Goal: Task Accomplishment & Management: Manage account settings

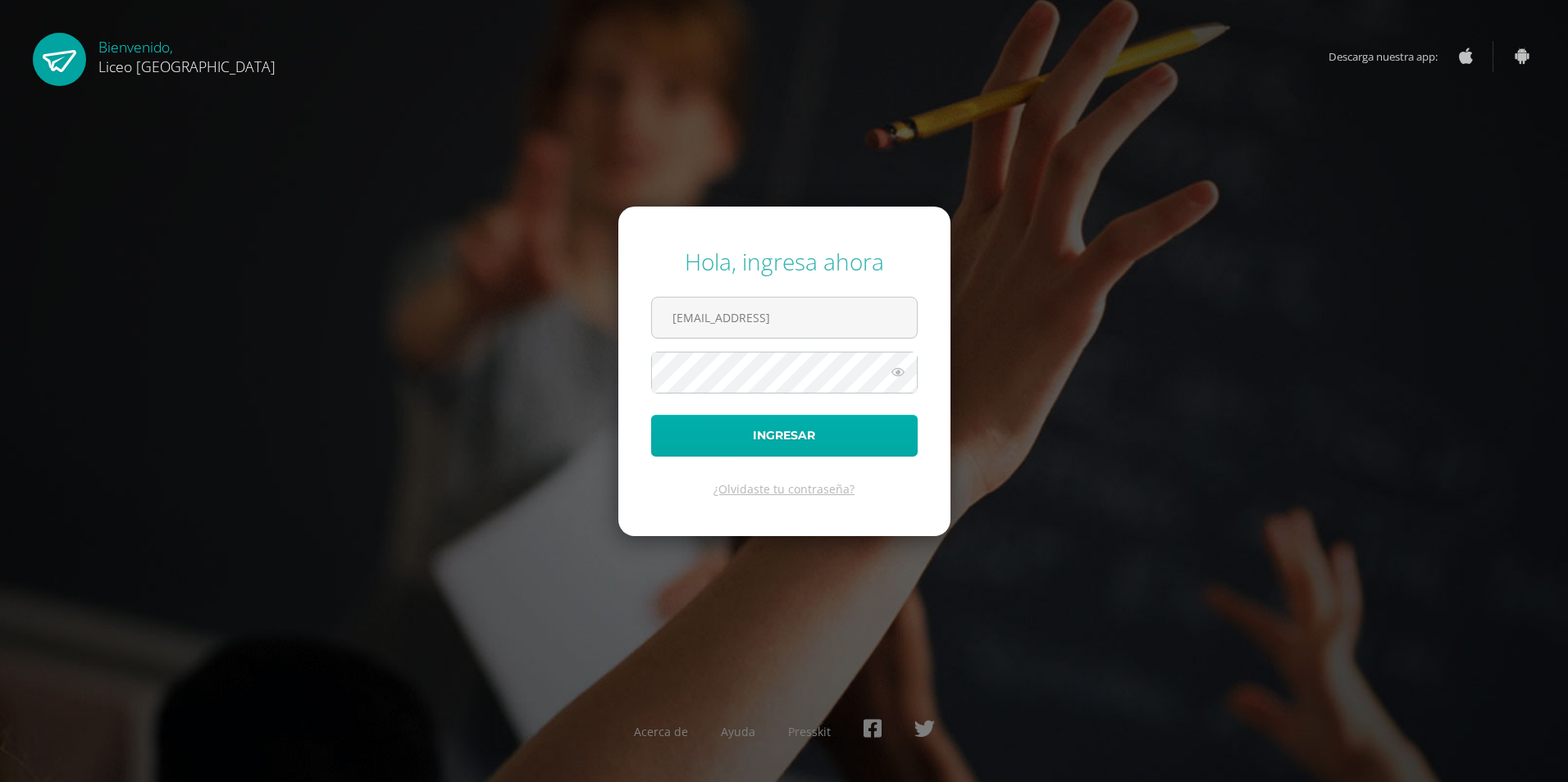
type input "[EMAIL_ADDRESS]"
click at [866, 438] on button "Ingresar" at bounding box center [784, 436] width 266 height 42
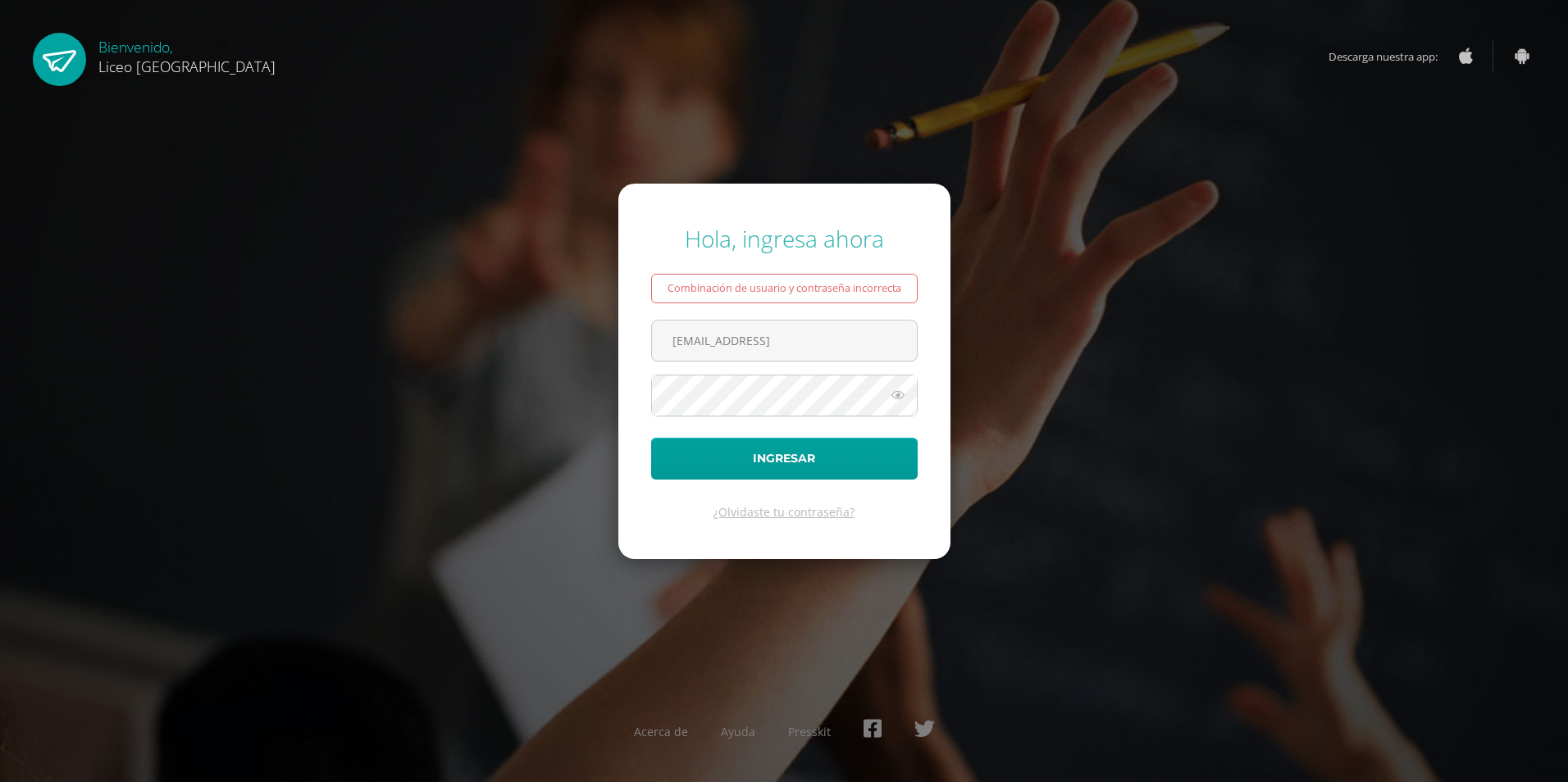
click at [895, 397] on icon at bounding box center [898, 394] width 21 height 19
click at [635, 481] on form "Hola, ingresa ahora Combinación de usuario y contraseña incorrecta arenalesalej…" at bounding box center [785, 372] width 332 height 376
click at [678, 448] on button "Ingresar" at bounding box center [784, 459] width 266 height 42
click at [665, 457] on button "Ingresar" at bounding box center [784, 459] width 266 height 42
click at [903, 395] on icon at bounding box center [898, 394] width 21 height 19
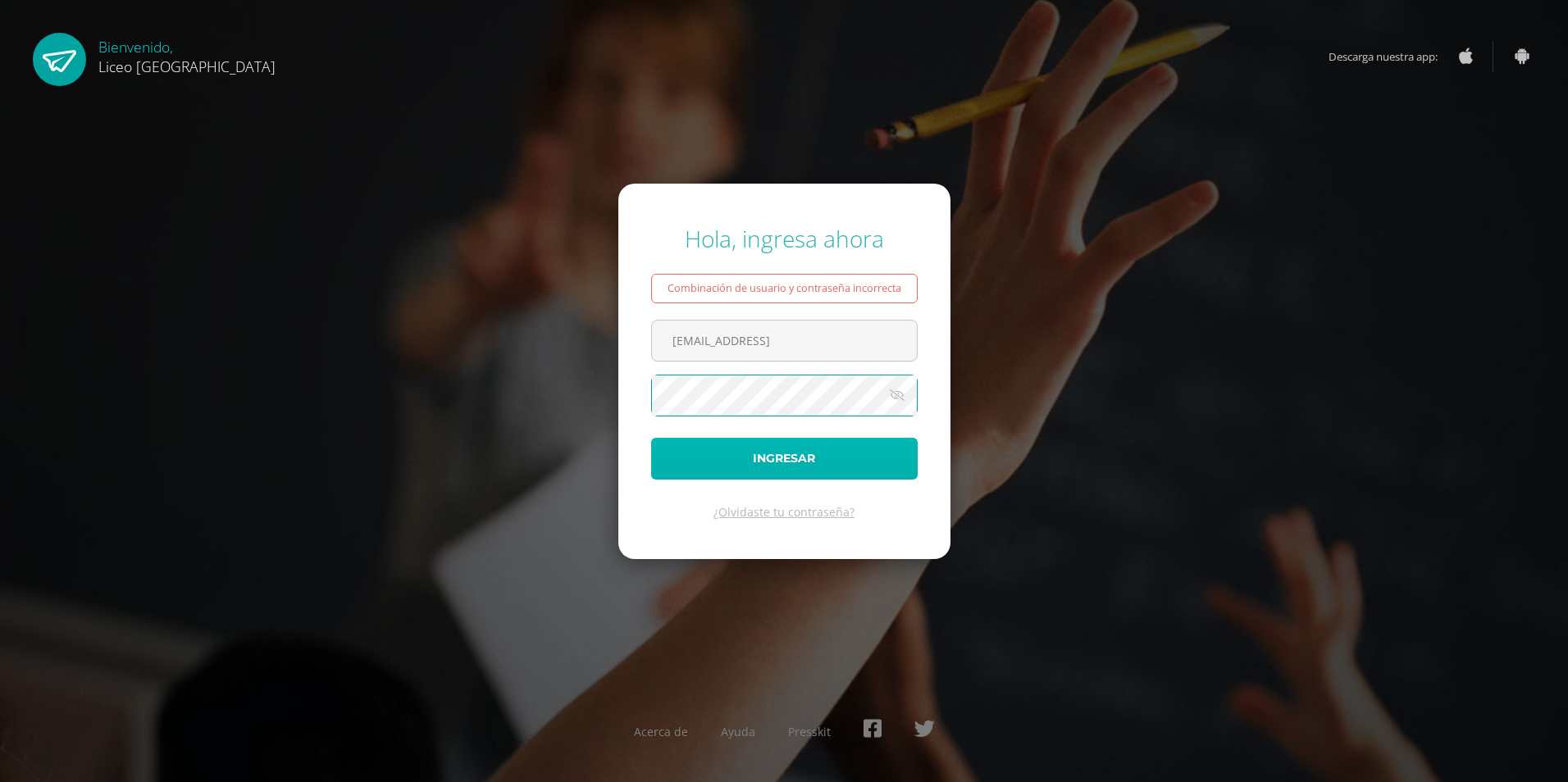
click at [677, 463] on button "Ingresar" at bounding box center [784, 459] width 266 height 42
click at [752, 512] on link "¿Olvidaste tu contraseña?" at bounding box center [783, 512] width 141 height 15
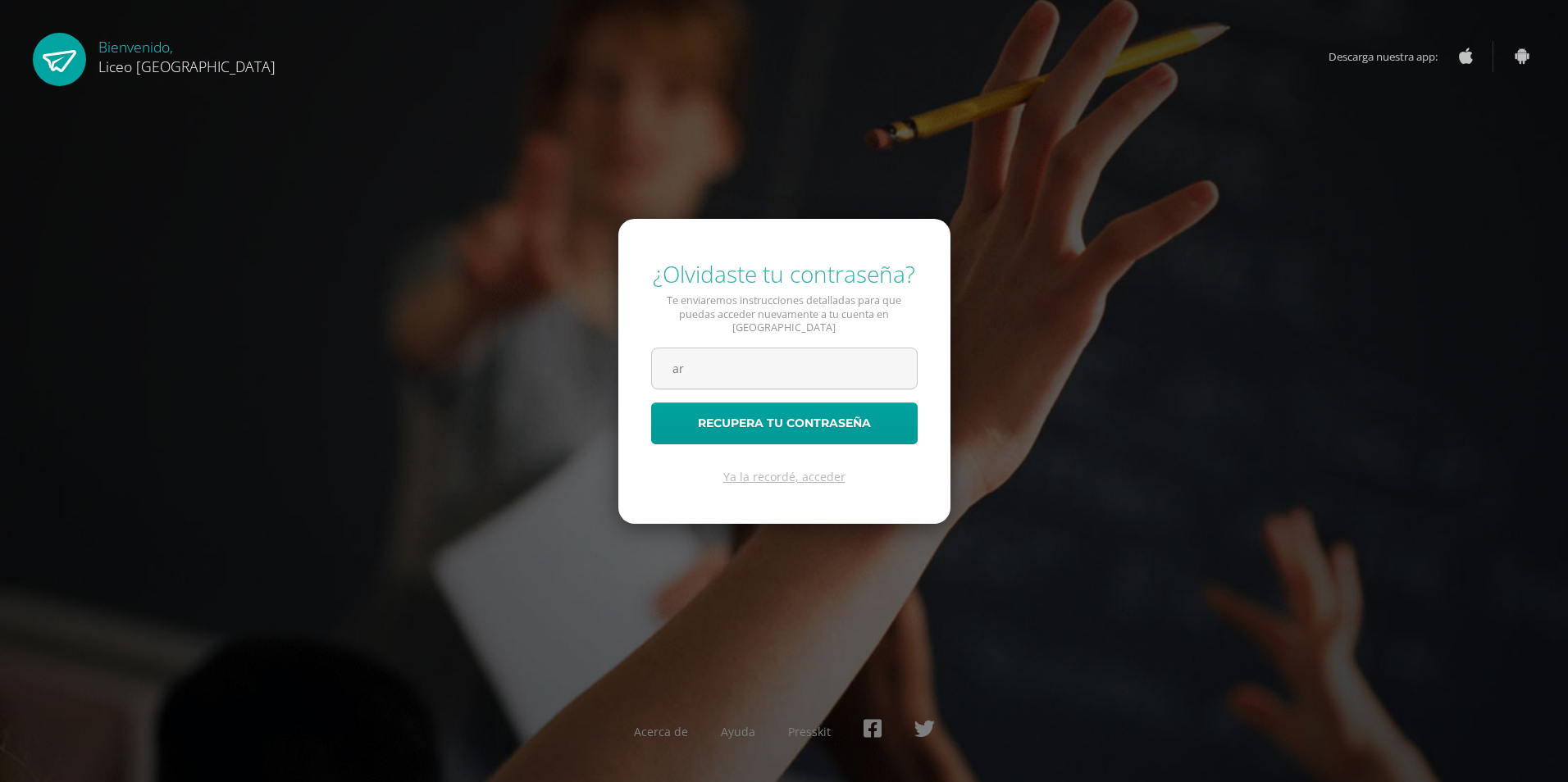
type input "[EMAIL_ADDRESS][DOMAIN_NAME]"
click at [755, 420] on button "Recupera tu contraseña" at bounding box center [784, 424] width 266 height 42
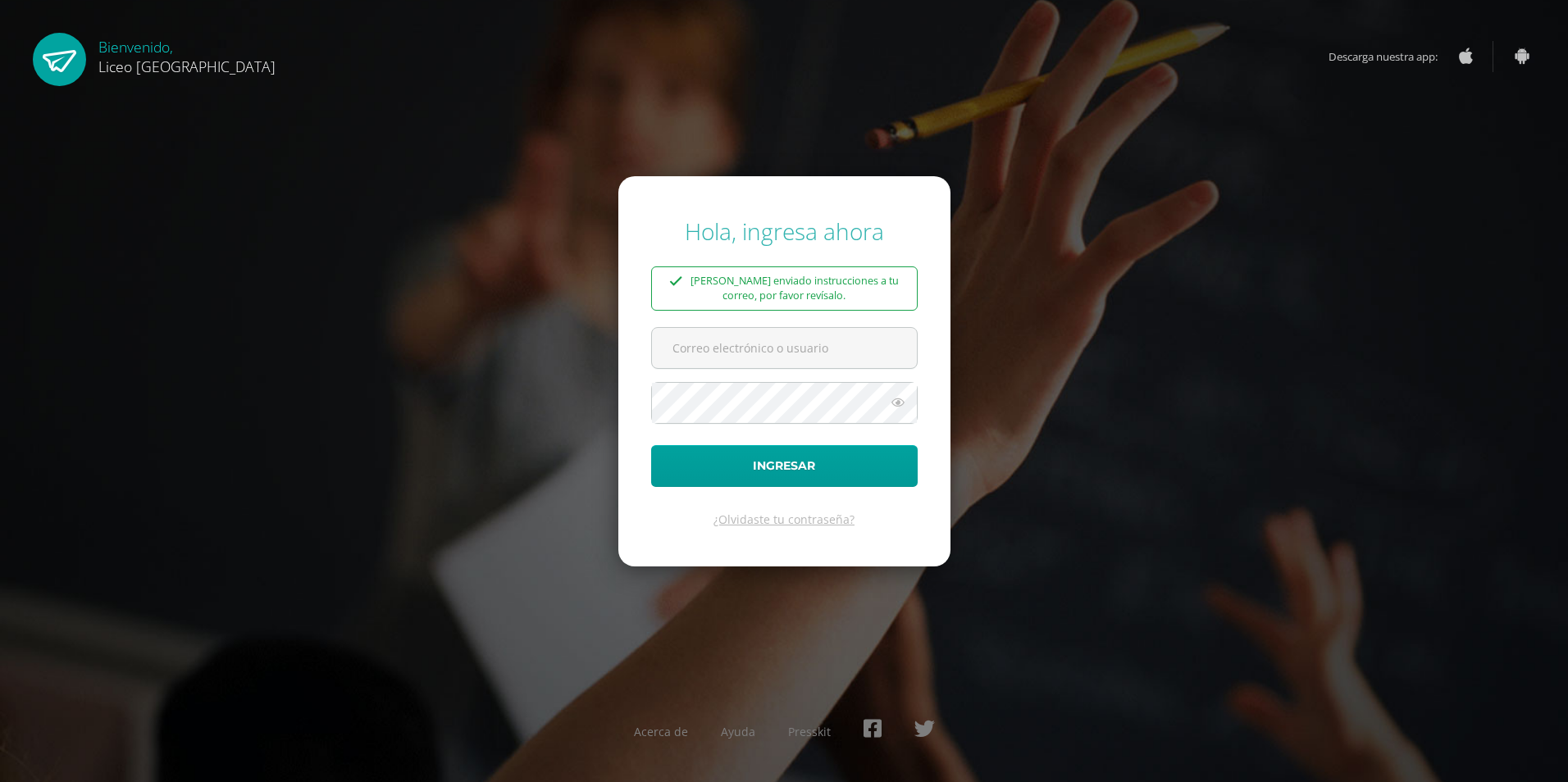
type input "[EMAIL_ADDRESS][DOMAIN_NAME]"
click at [901, 404] on icon at bounding box center [898, 402] width 21 height 19
click at [774, 517] on link "¿Olvidaste tu contraseña?" at bounding box center [783, 519] width 141 height 15
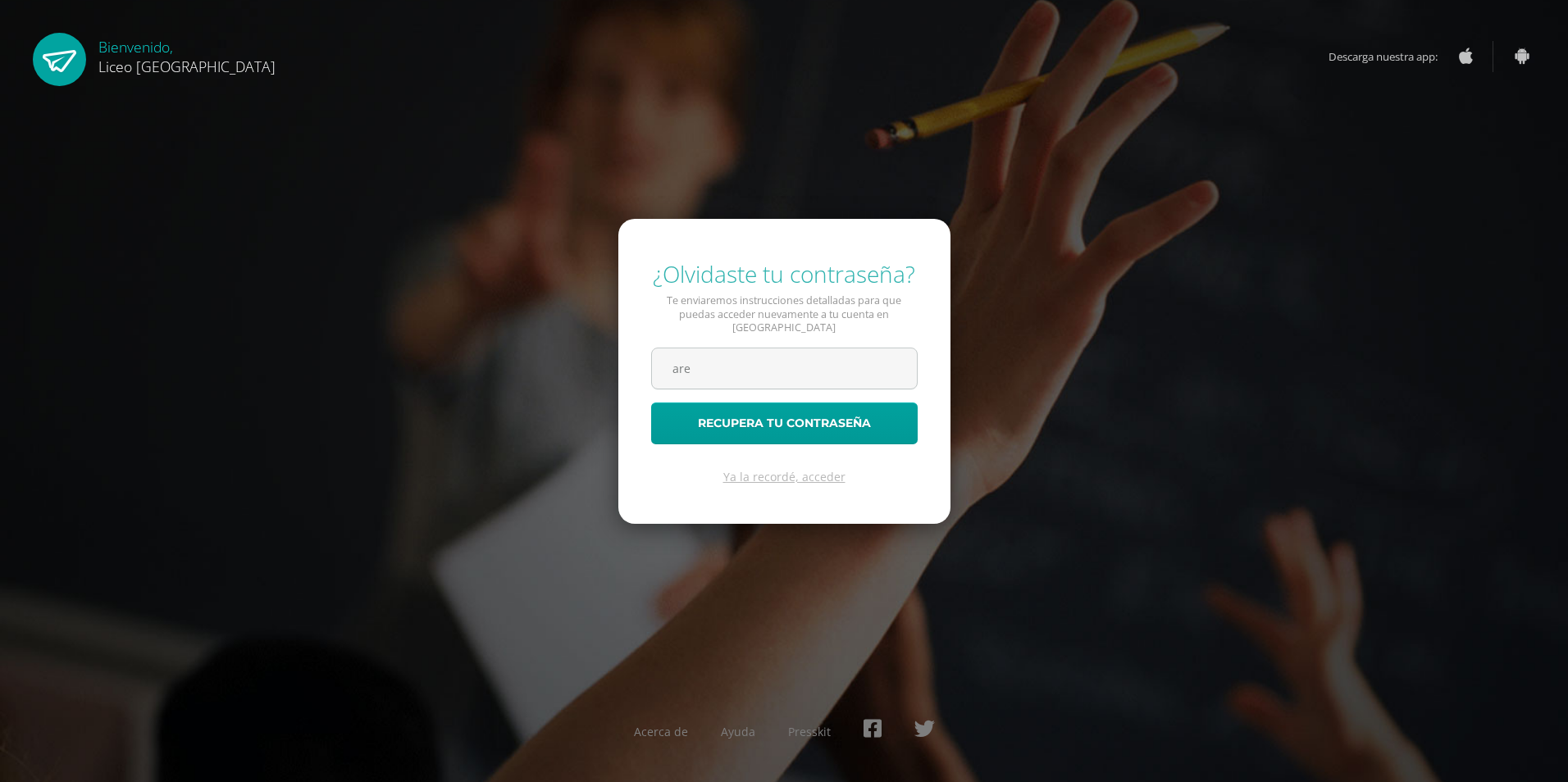
type input "[EMAIL_ADDRESS][DOMAIN_NAME]"
click at [773, 418] on button "Recupera tu contraseña" at bounding box center [784, 424] width 266 height 42
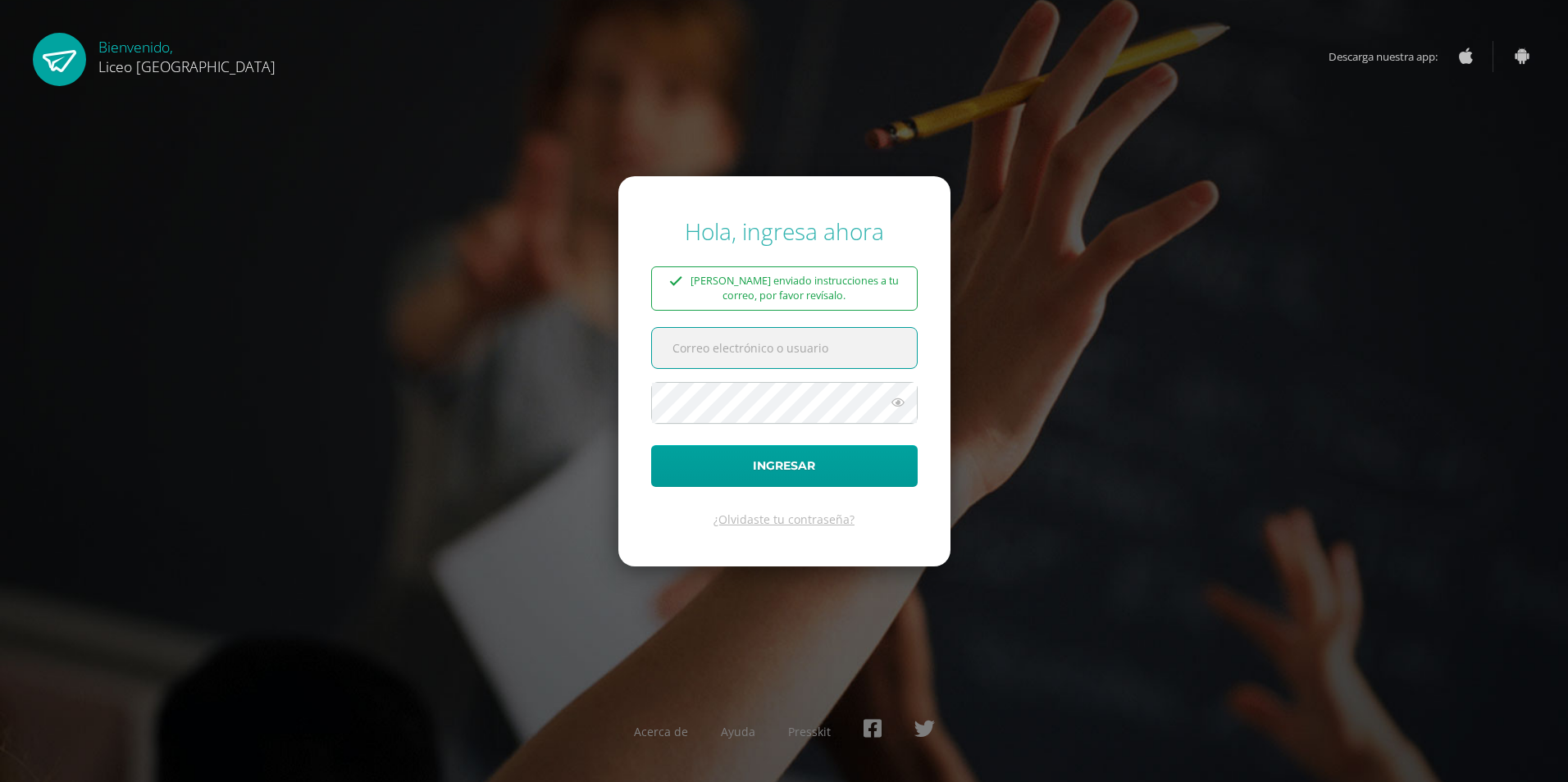
type input "[EMAIL_ADDRESS][DOMAIN_NAME]"
click at [892, 401] on icon at bounding box center [898, 402] width 21 height 19
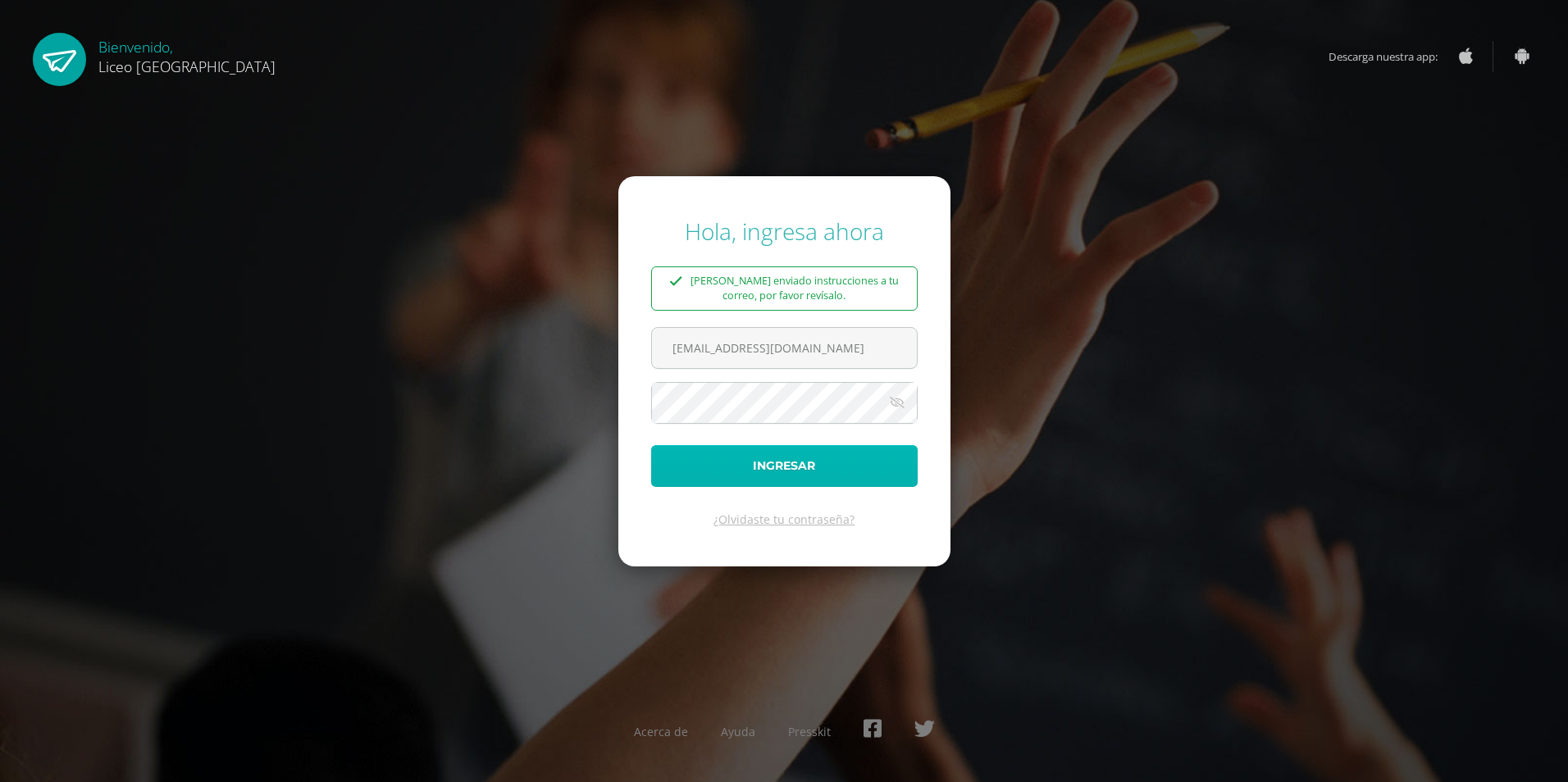
click at [672, 455] on button "Ingresar" at bounding box center [784, 466] width 266 height 42
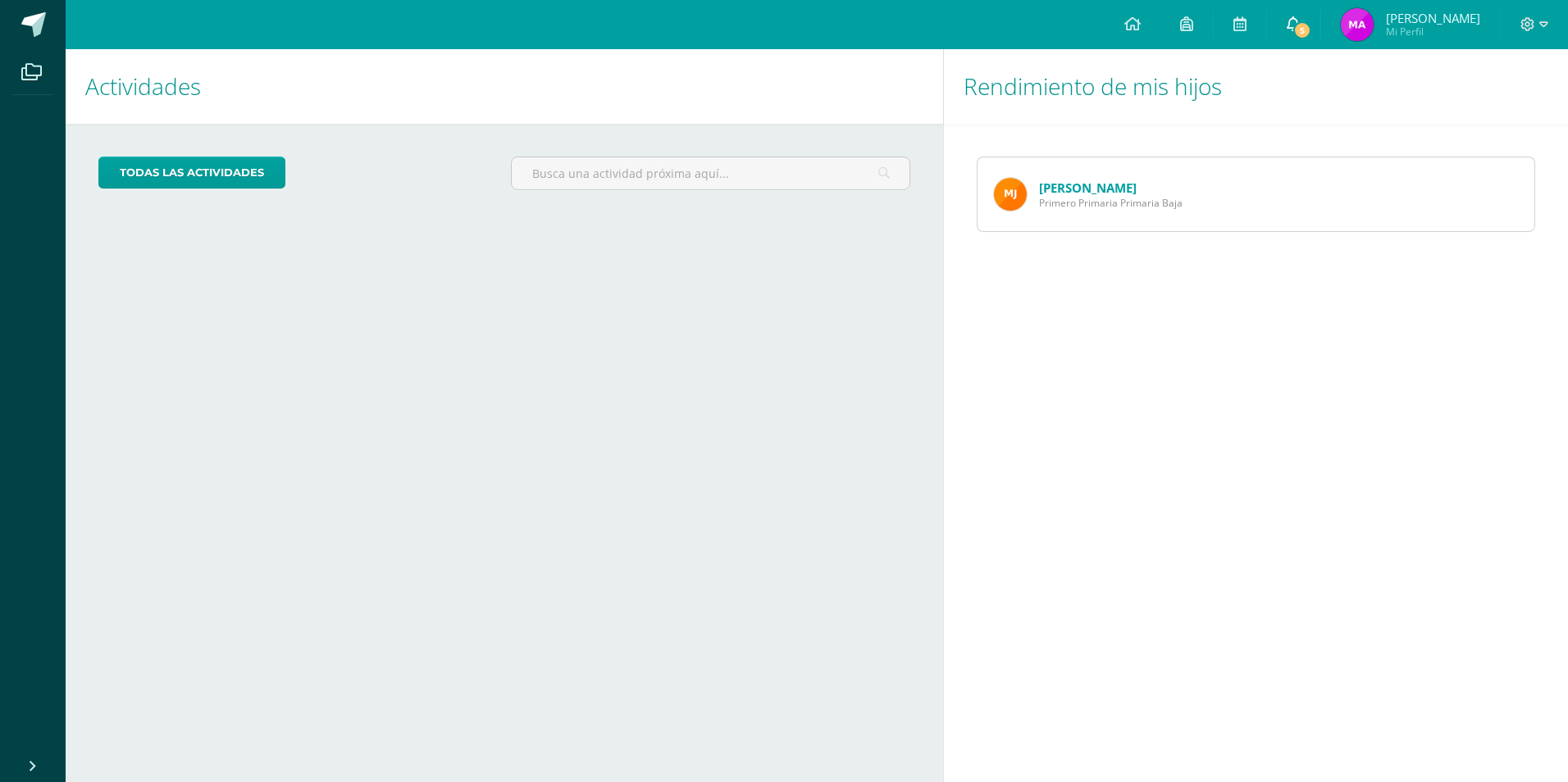
click at [1299, 24] on span "5" at bounding box center [1302, 29] width 18 height 18
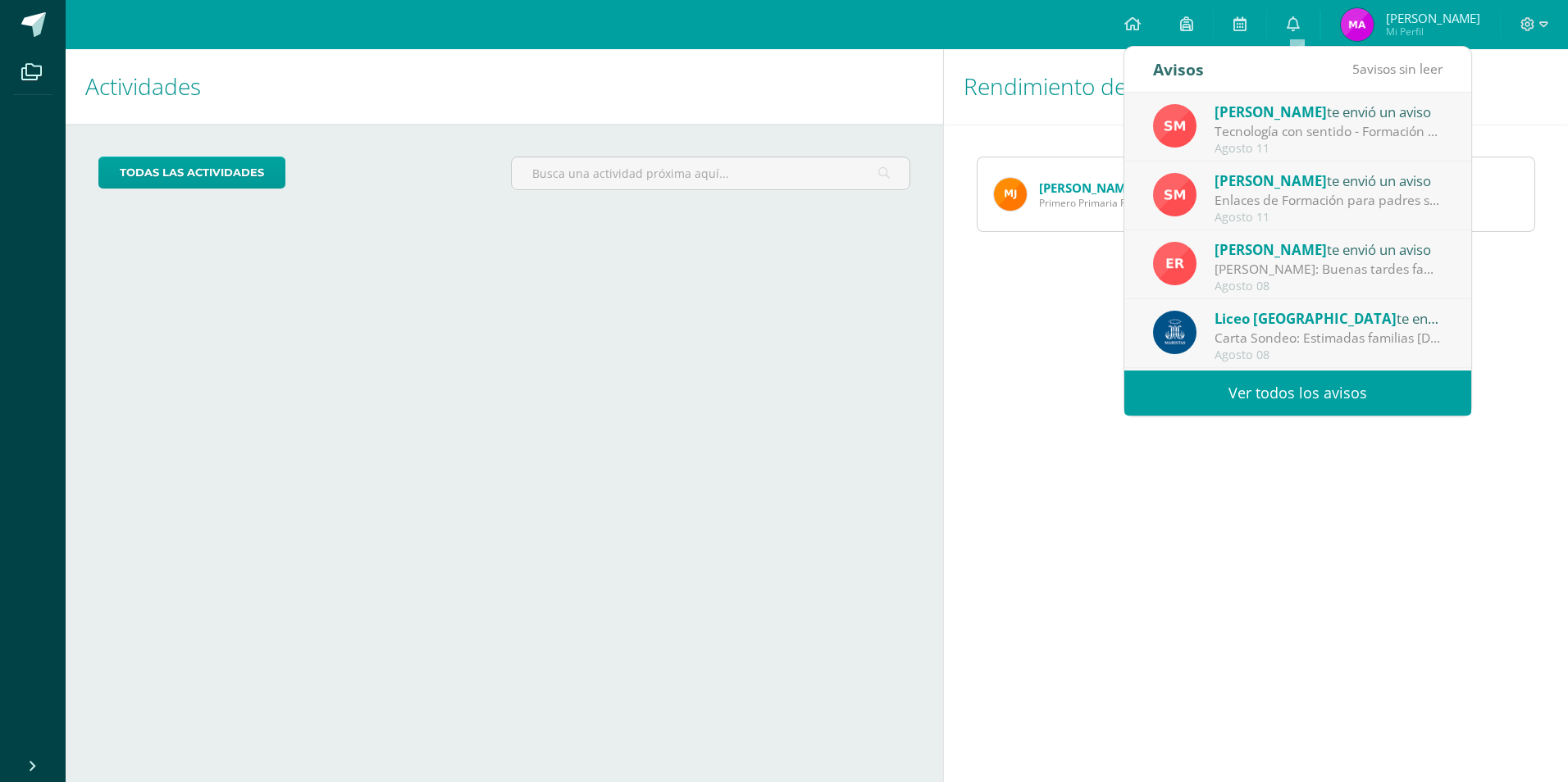
click at [1327, 130] on div "Tecnología con sentido - Formación para padres: Buena tarde estimadas familias.…" at bounding box center [1329, 131] width 228 height 19
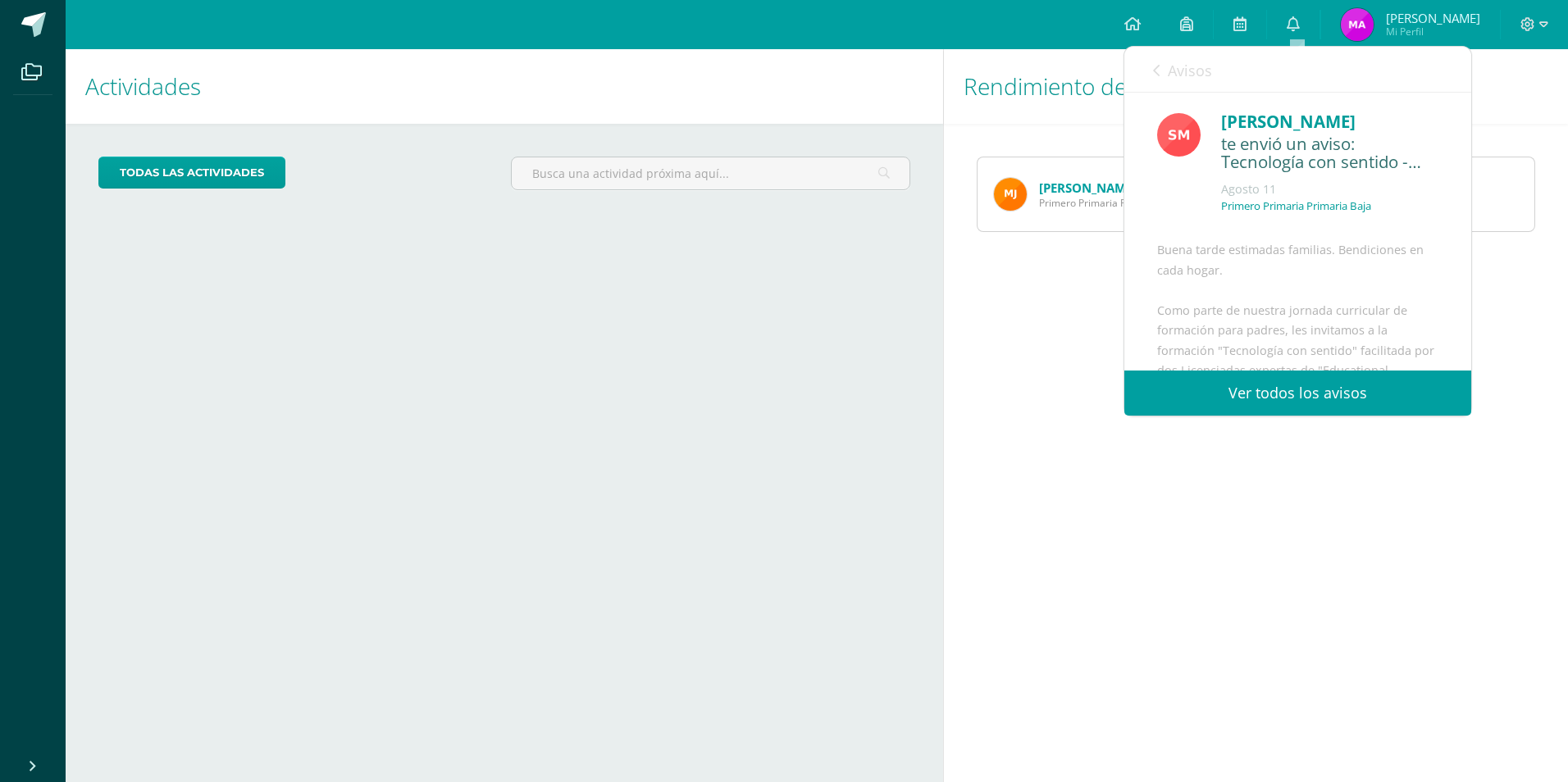
click at [1196, 388] on link "Ver todos los avisos" at bounding box center [1298, 394] width 347 height 46
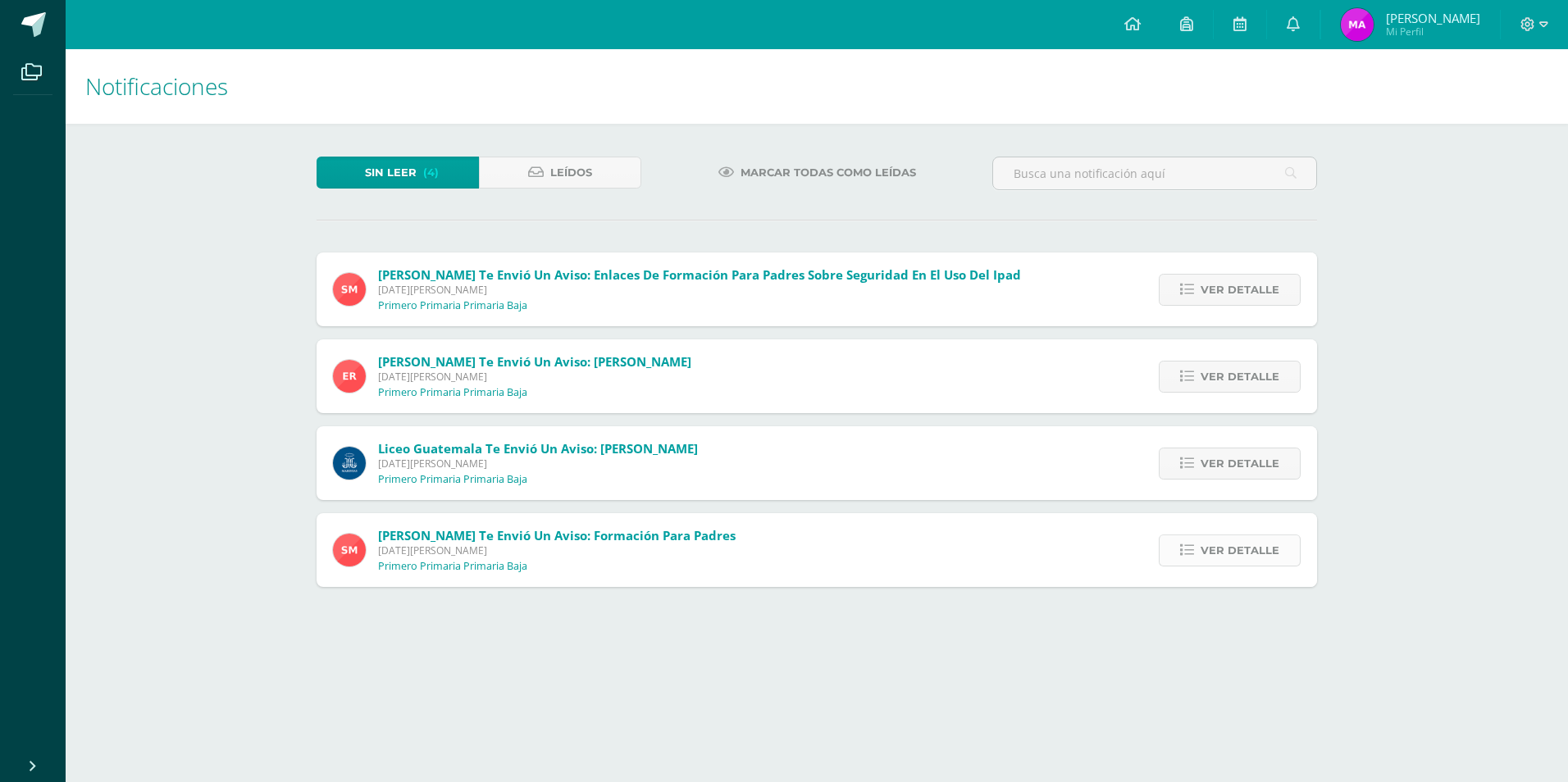
click at [1275, 549] on span "Ver detalle" at bounding box center [1239, 550] width 78 height 30
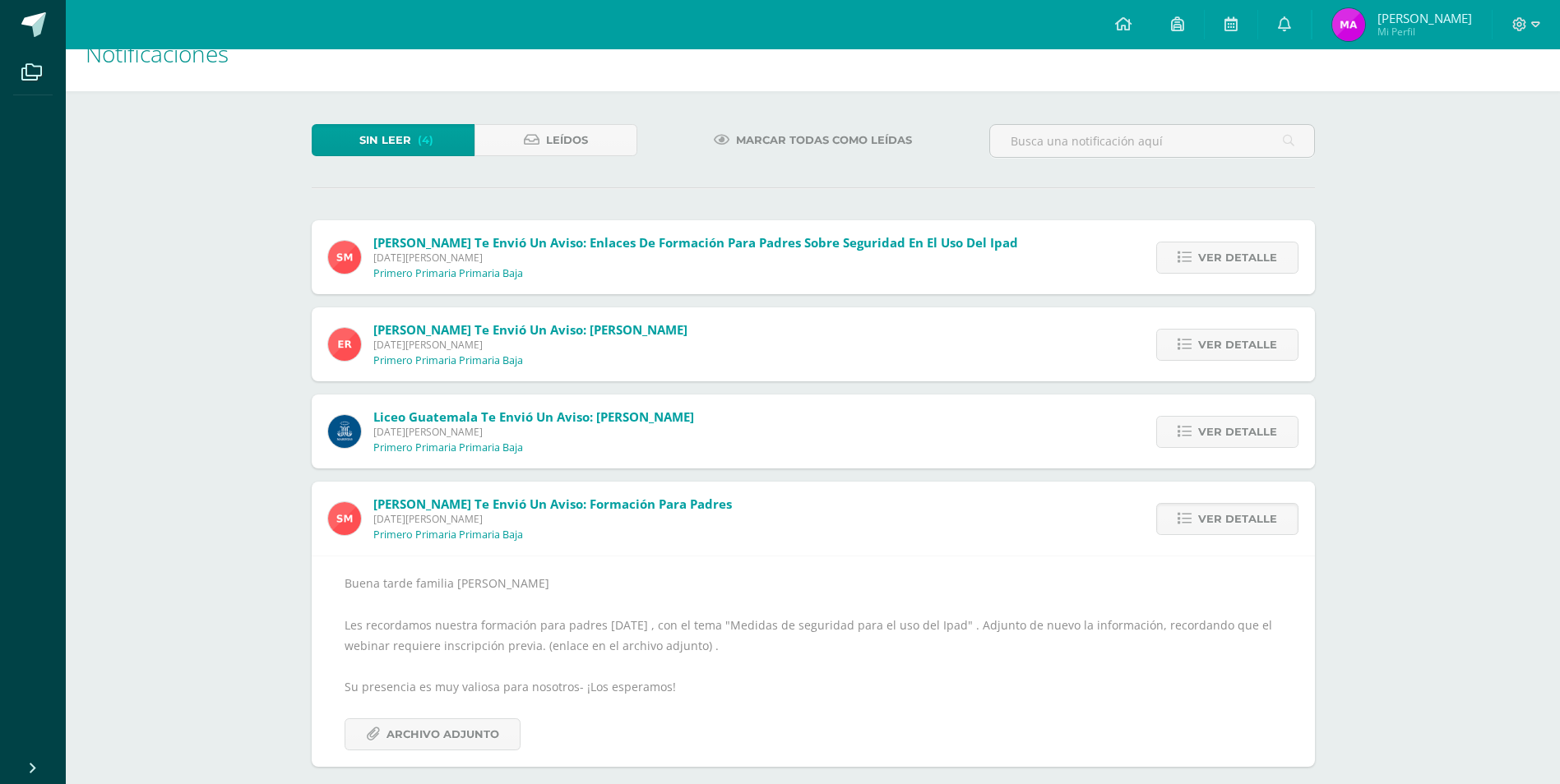
scroll to position [48, 0]
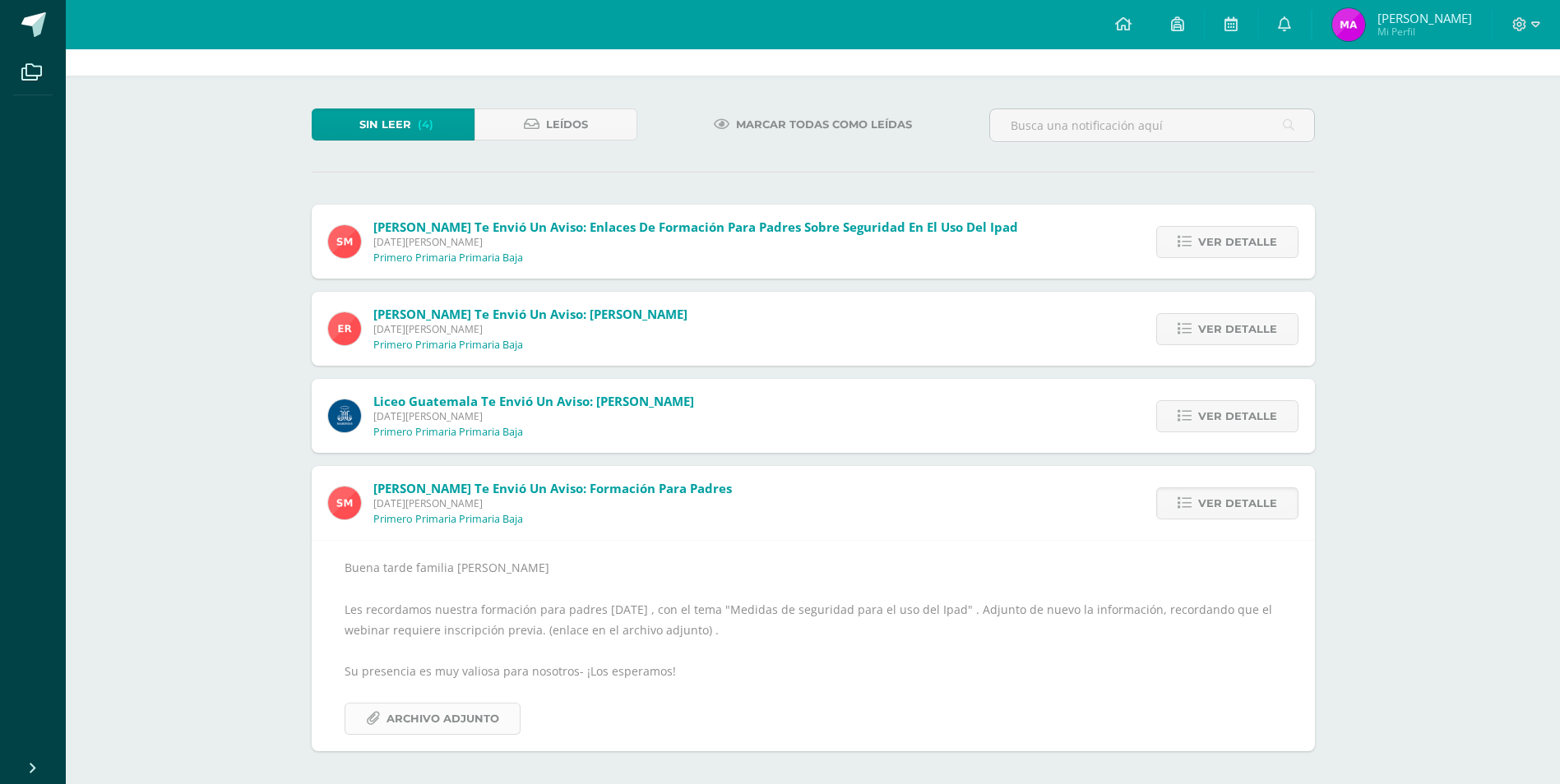
click at [450, 719] on span "Archivo Adjunto" at bounding box center [442, 719] width 112 height 30
click at [1181, 421] on icon at bounding box center [1184, 416] width 14 height 14
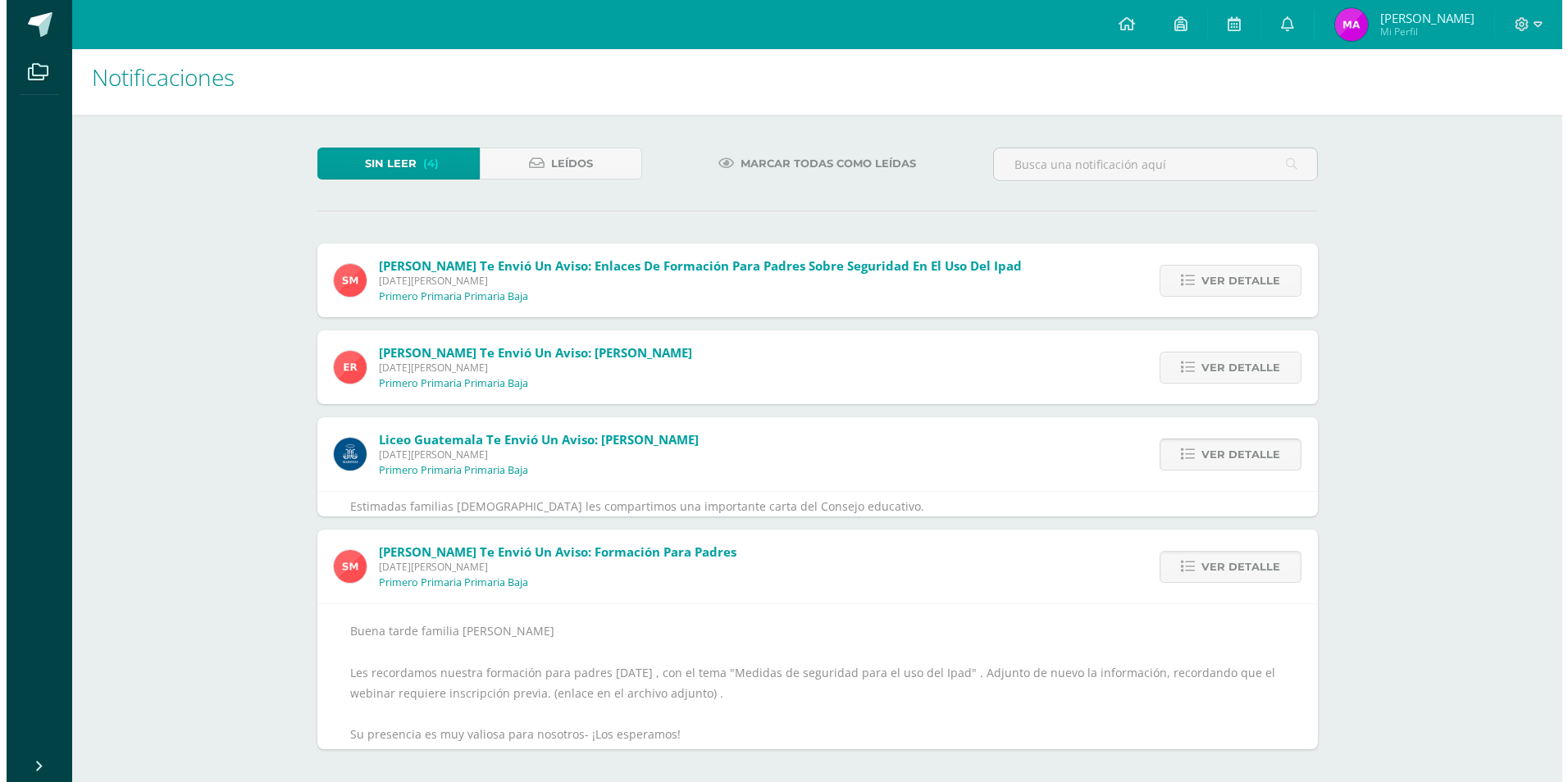
scroll to position [0, 0]
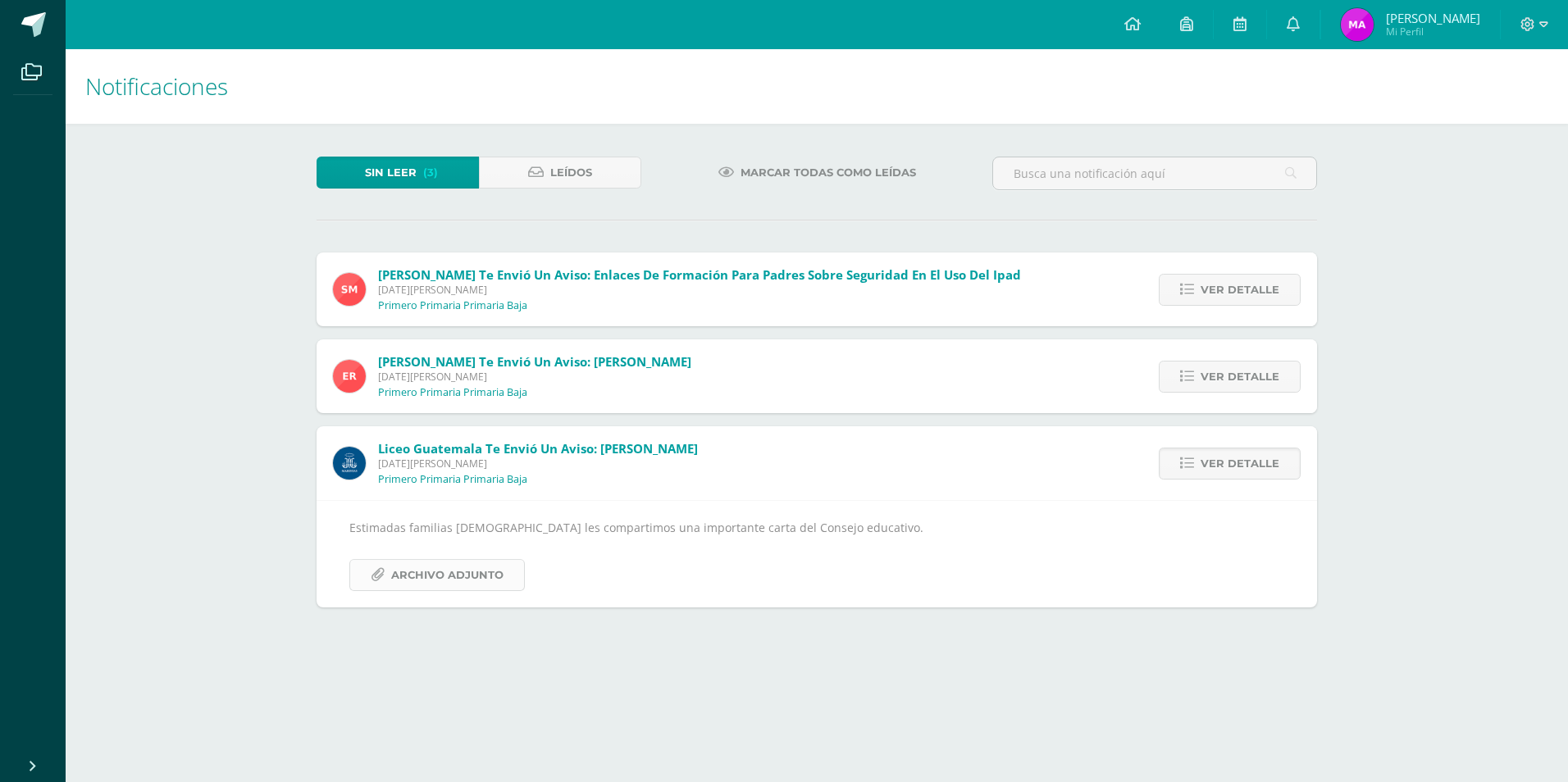
click at [424, 575] on span "Archivo Adjunto" at bounding box center [447, 575] width 112 height 30
click at [1246, 464] on span "Ver detalle" at bounding box center [1239, 463] width 78 height 30
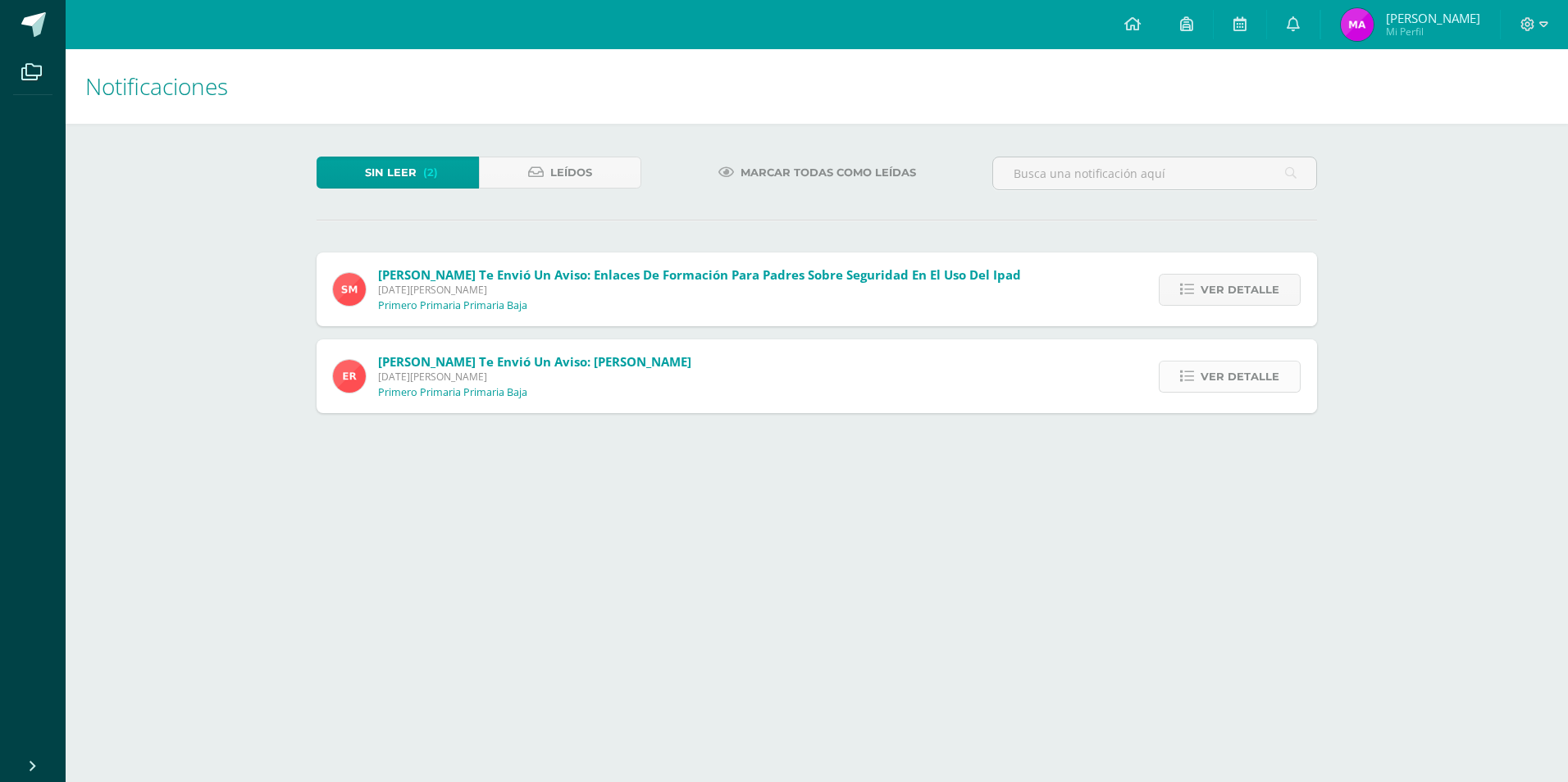
click at [1225, 370] on span "Ver detalle" at bounding box center [1239, 377] width 78 height 30
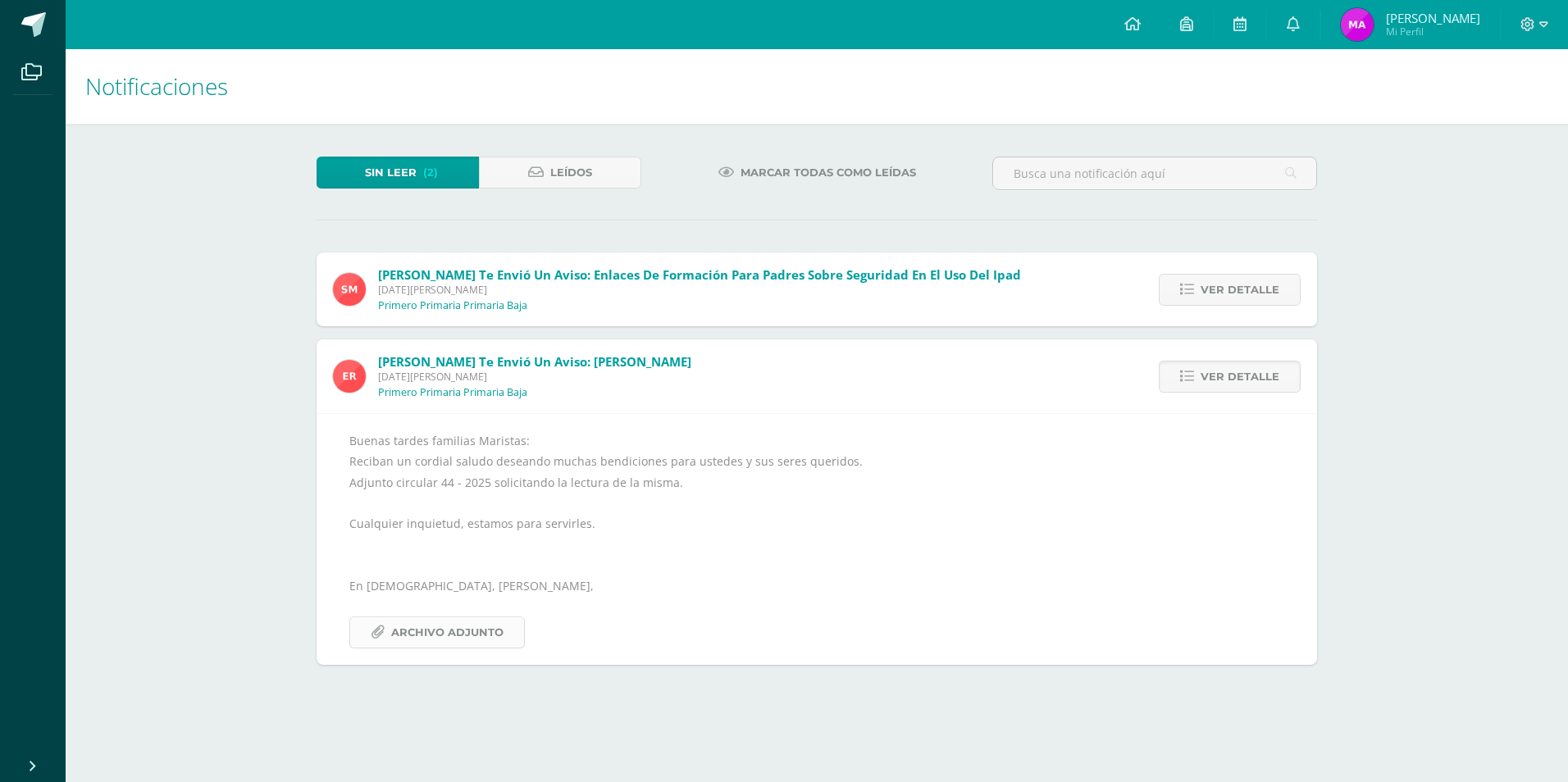
click at [501, 639] on span "Archivo Adjunto" at bounding box center [447, 633] width 112 height 30
click at [1231, 293] on span "Ver detalle" at bounding box center [1239, 290] width 78 height 30
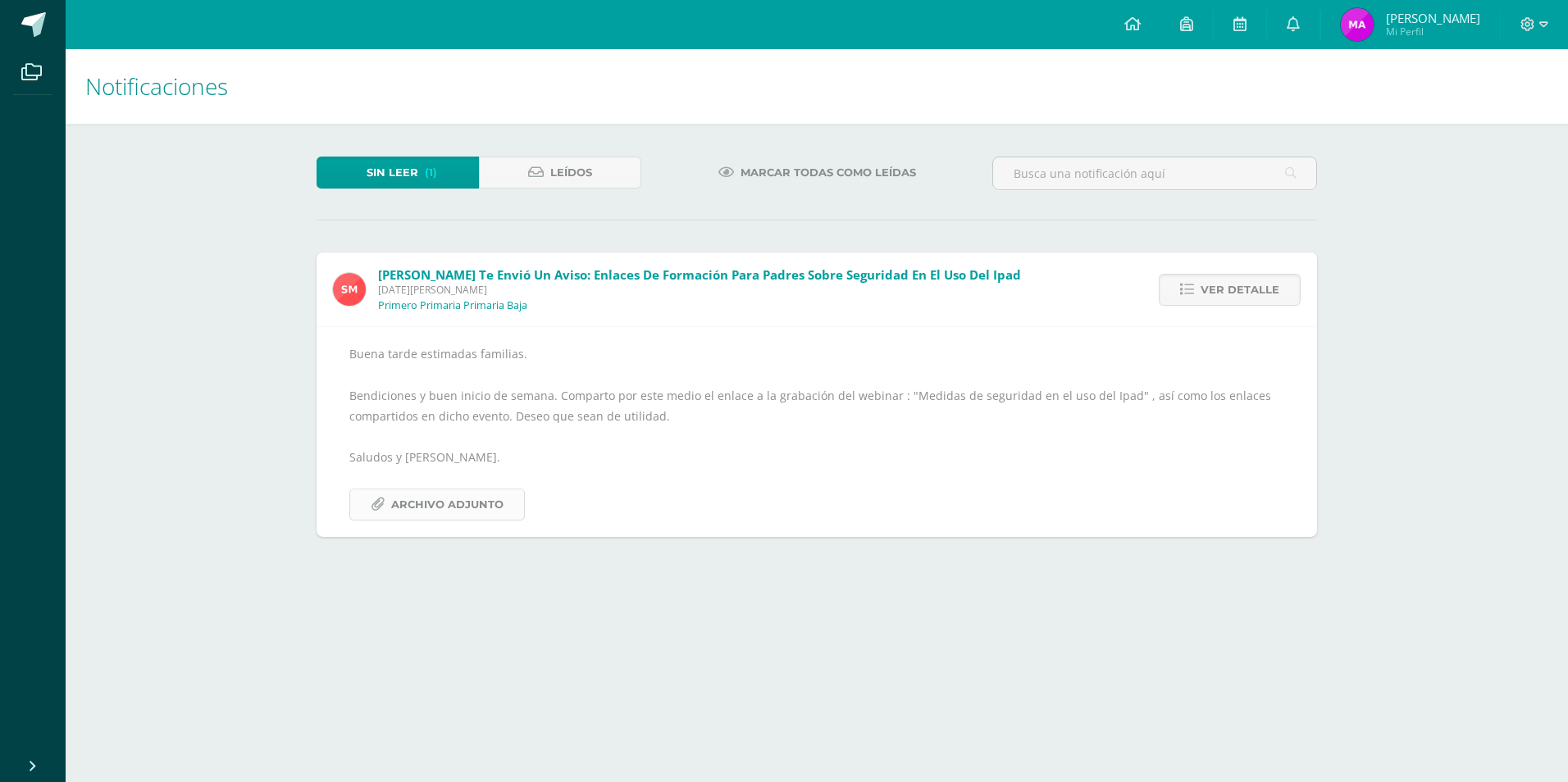
click at [456, 506] on span "Archivo Adjunto" at bounding box center [447, 505] width 112 height 30
